Goal: Transaction & Acquisition: Purchase product/service

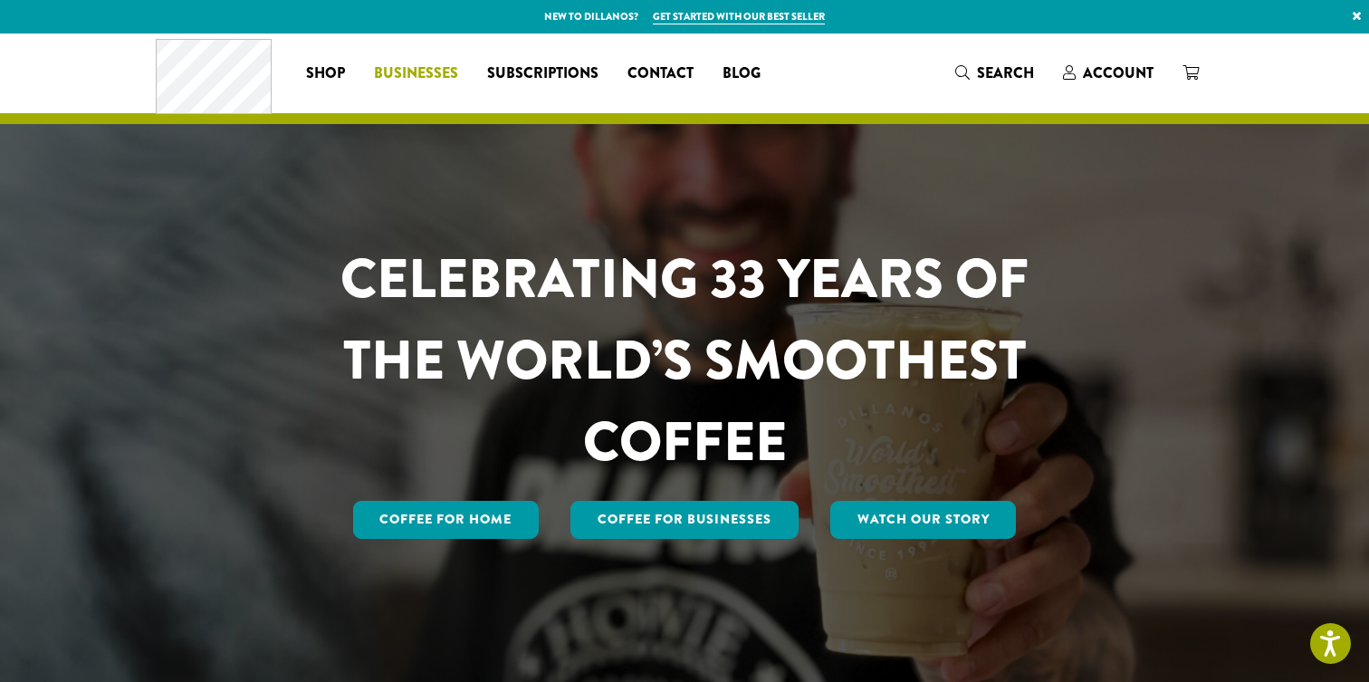
click at [398, 69] on span "Businesses" at bounding box center [416, 73] width 84 height 23
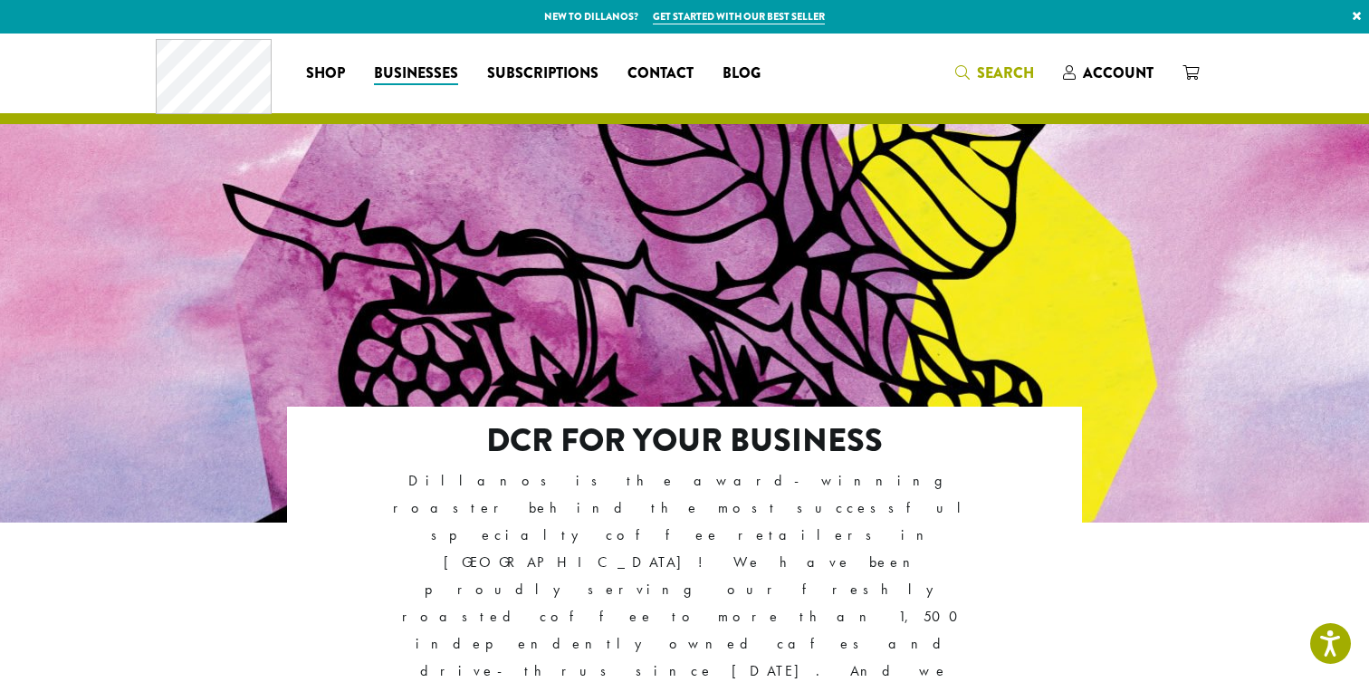
click at [964, 64] on span "Search" at bounding box center [994, 73] width 79 height 23
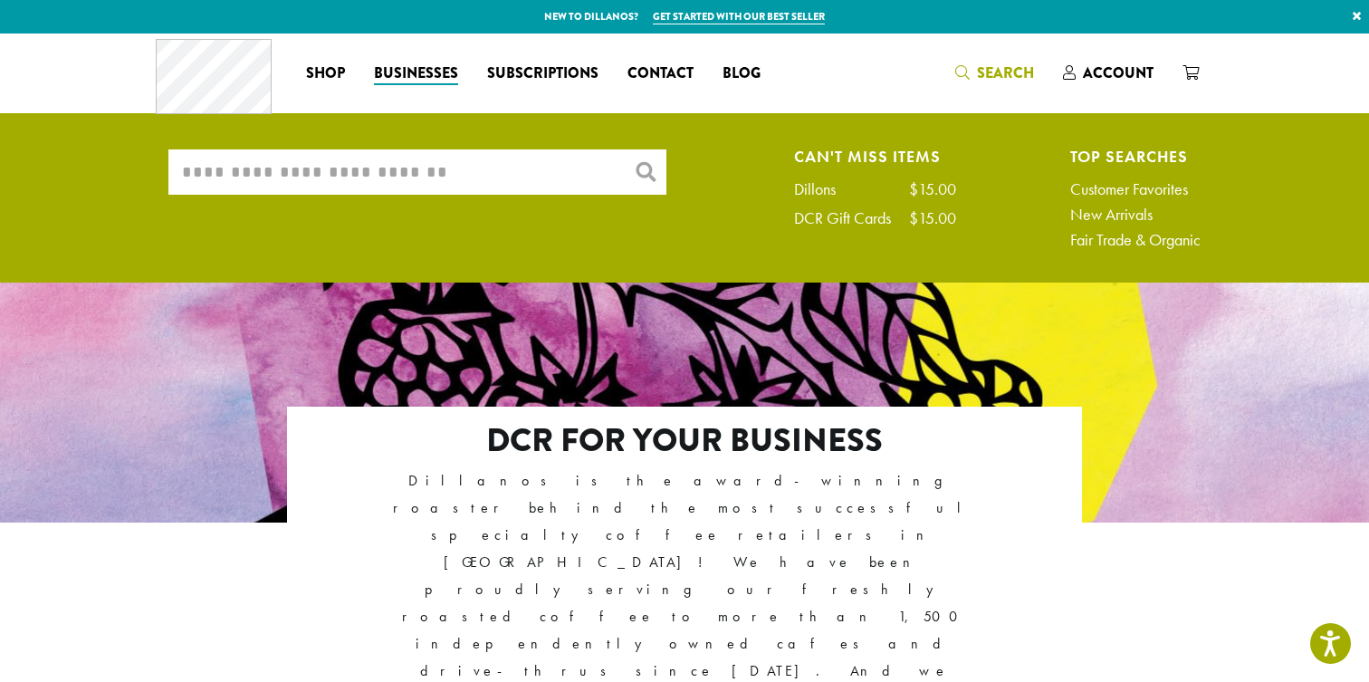
click at [465, 173] on input "What are you searching for?" at bounding box center [417, 171] width 498 height 45
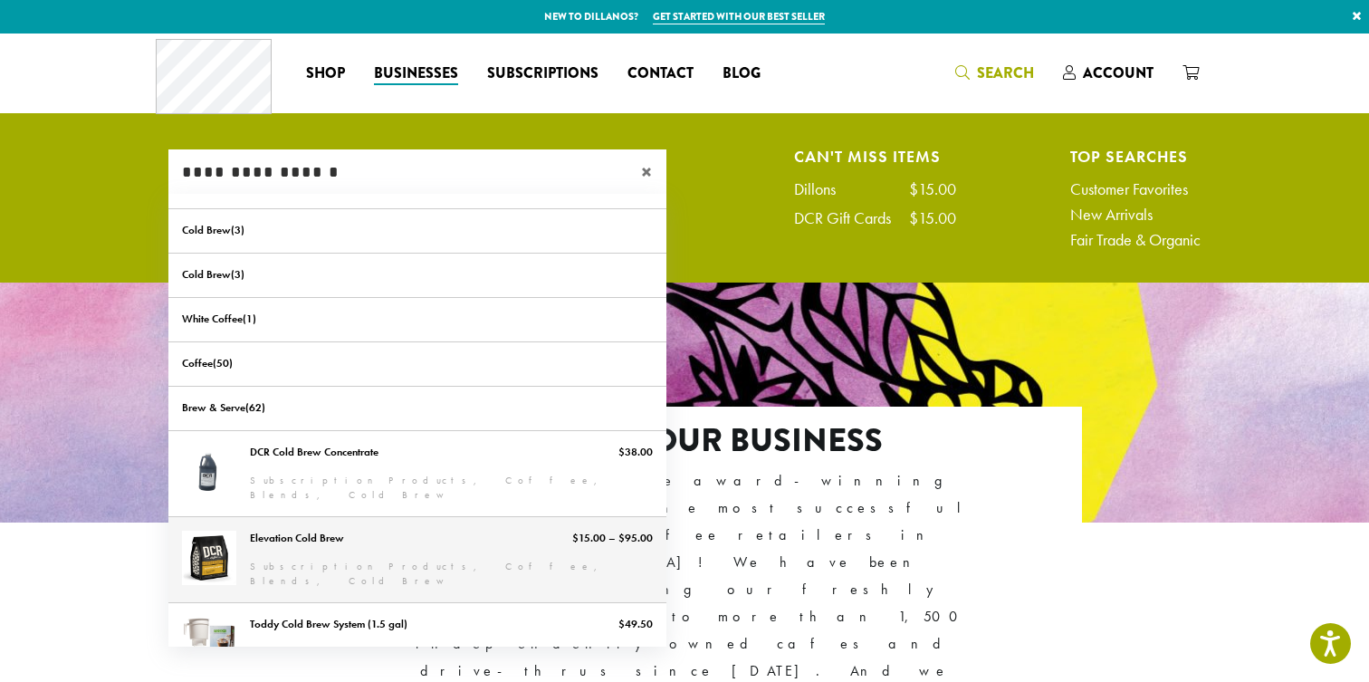
type input "**********"
click at [274, 540] on link "Elevation Cold Brew" at bounding box center [417, 559] width 498 height 85
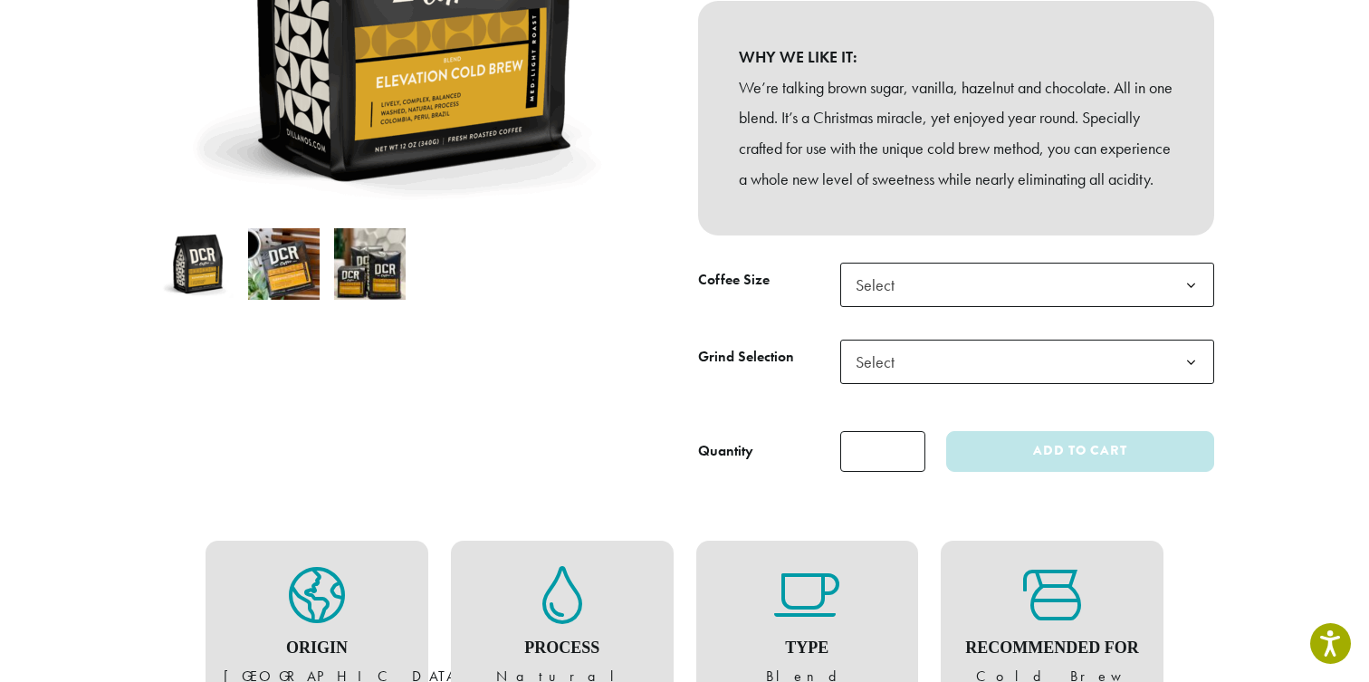
scroll to position [492, 0]
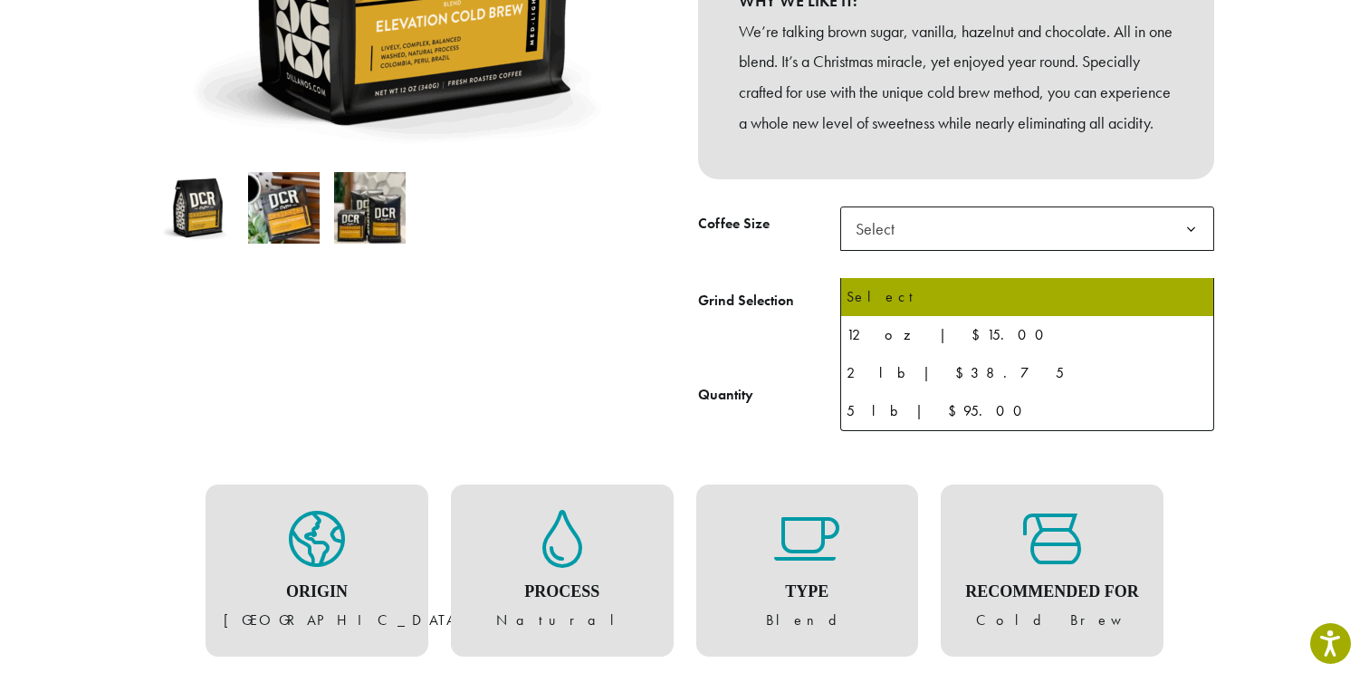
click at [918, 245] on span "Select" at bounding box center [1027, 228] width 374 height 44
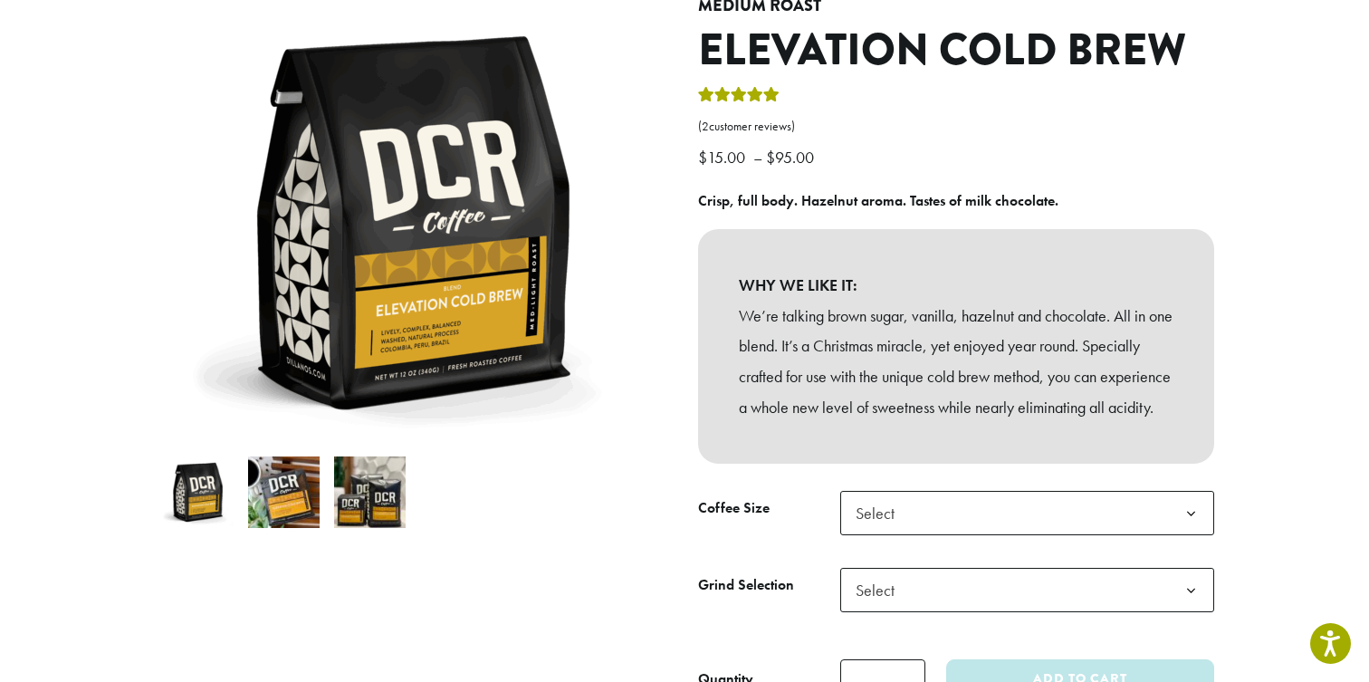
scroll to position [0, 0]
